Goal: Transaction & Acquisition: Purchase product/service

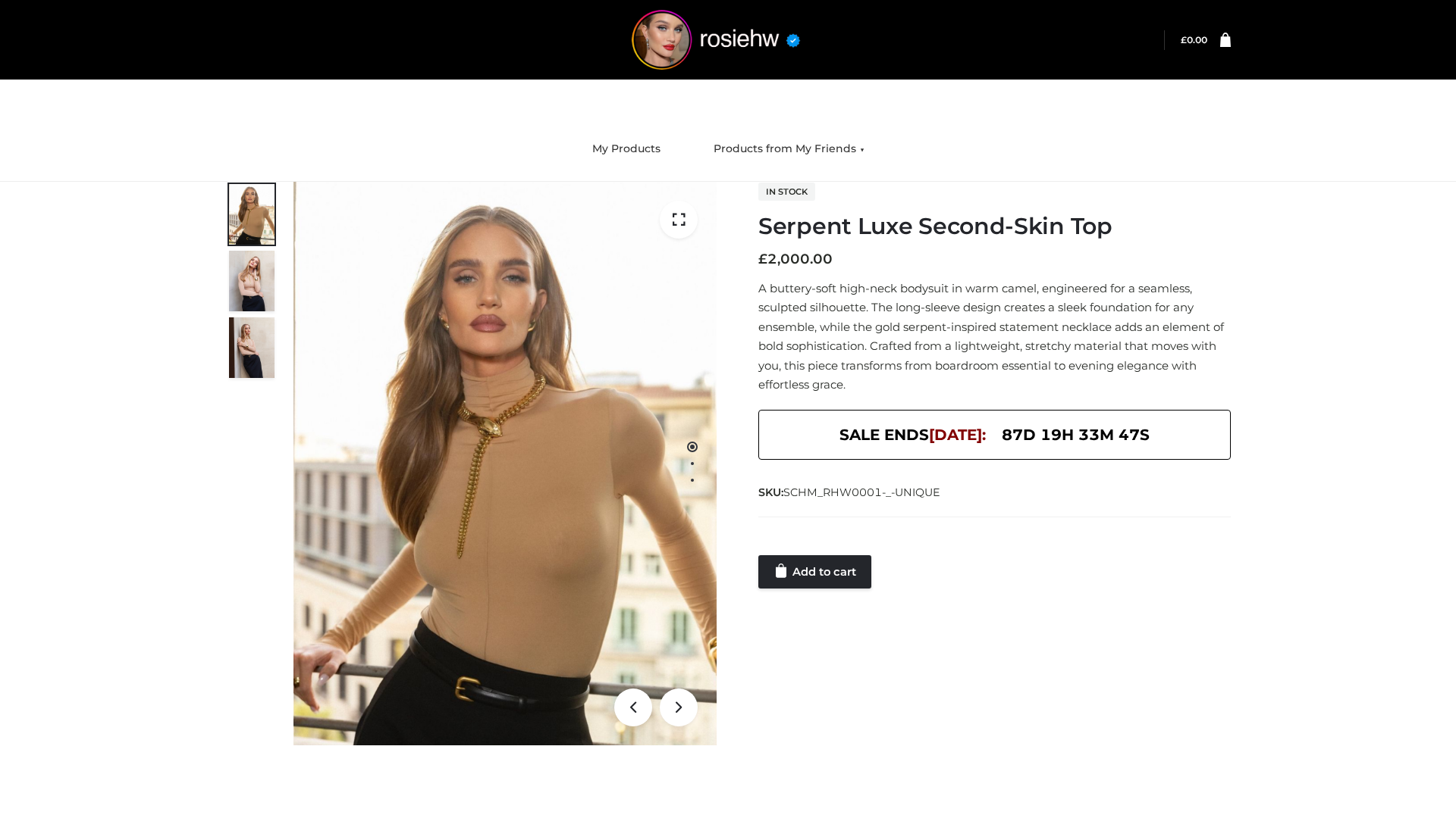
click at [816, 572] on link "Add to cart" at bounding box center [814, 572] width 113 height 33
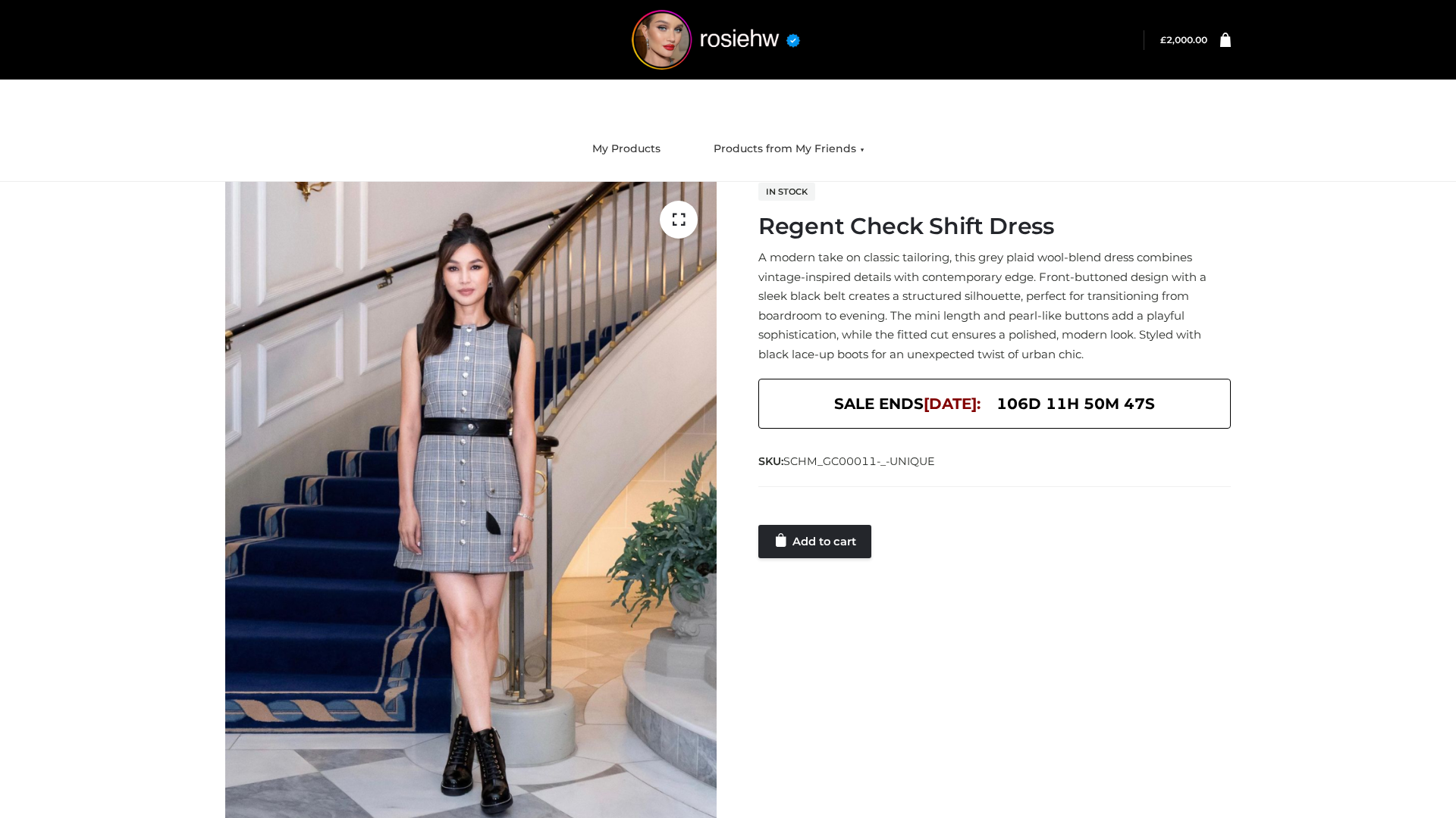
click at [816, 541] on link "Add to cart" at bounding box center [814, 542] width 113 height 33
